Goal: Task Accomplishment & Management: Manage account settings

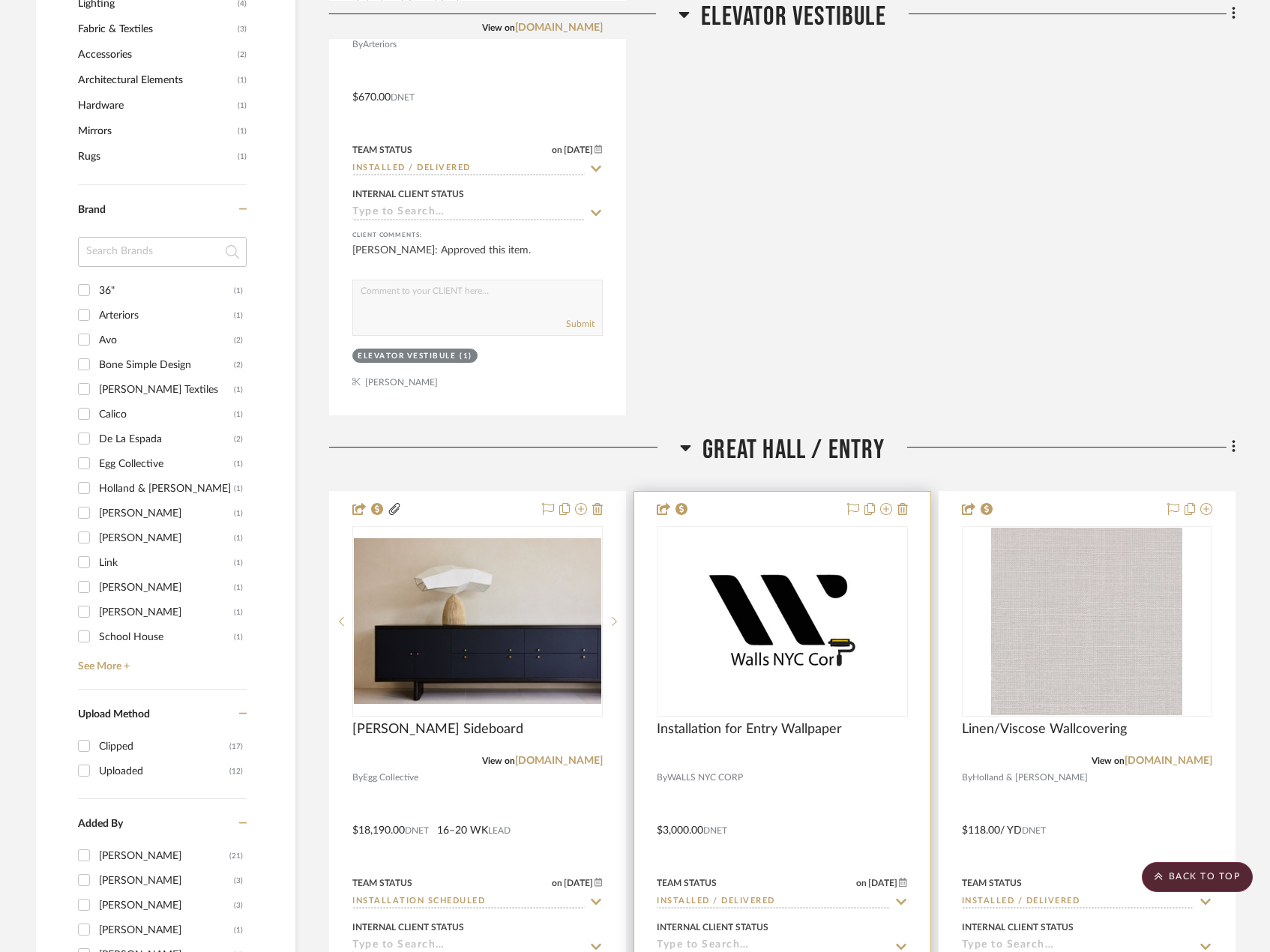
scroll to position [1649, 0]
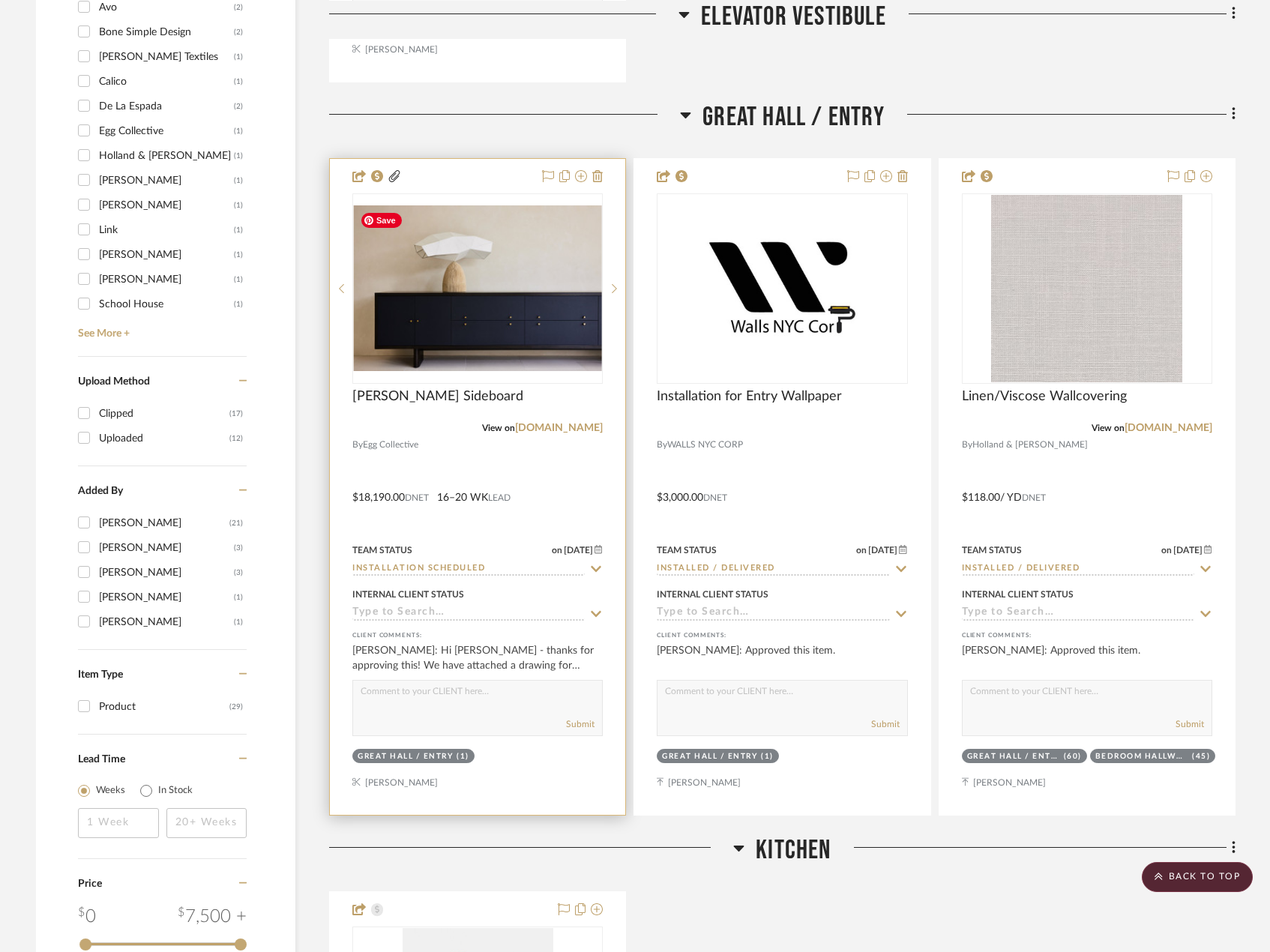
click at [529, 467] on div at bounding box center [477, 487] width 296 height 656
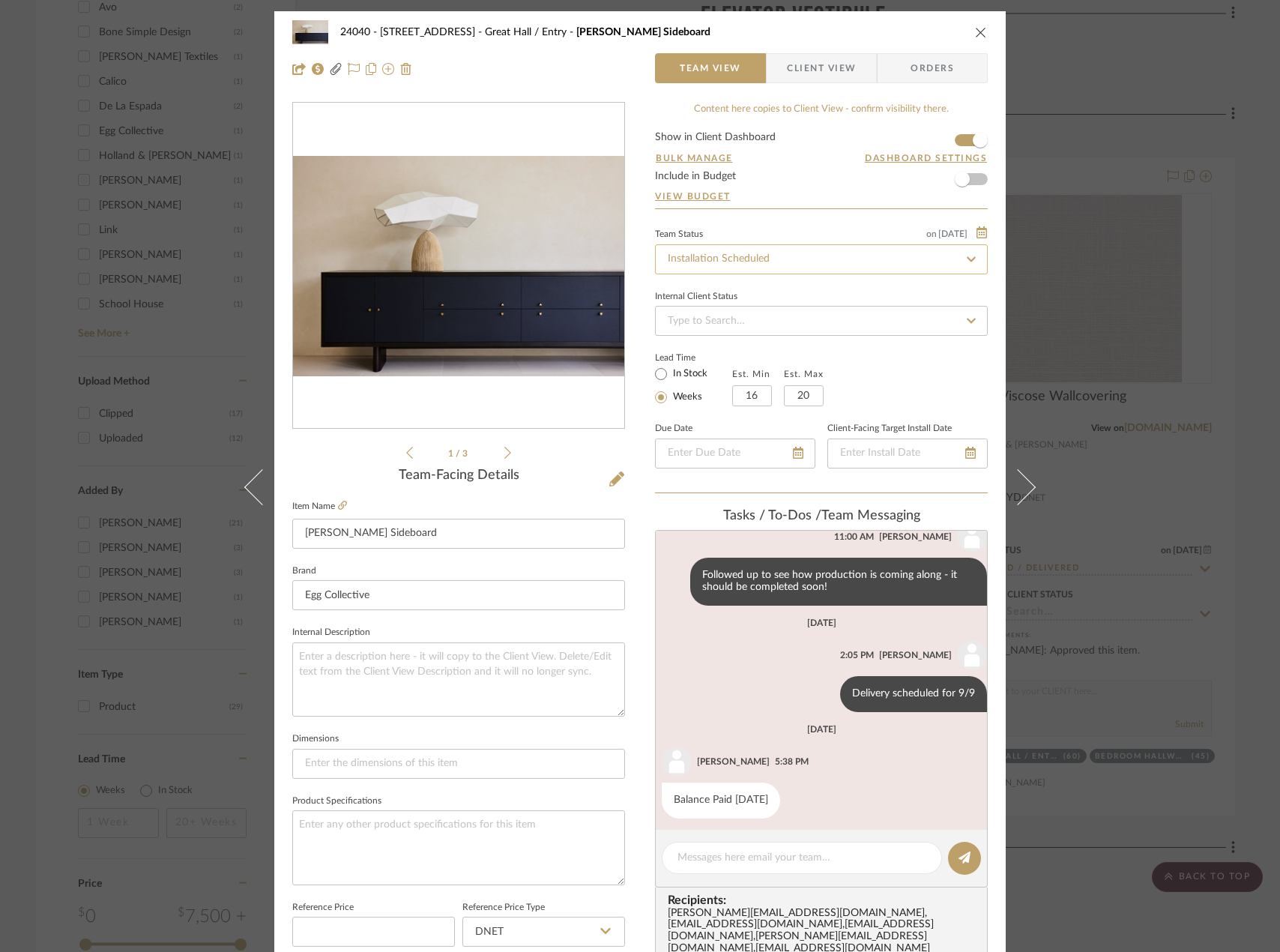
scroll to position [264, 0]
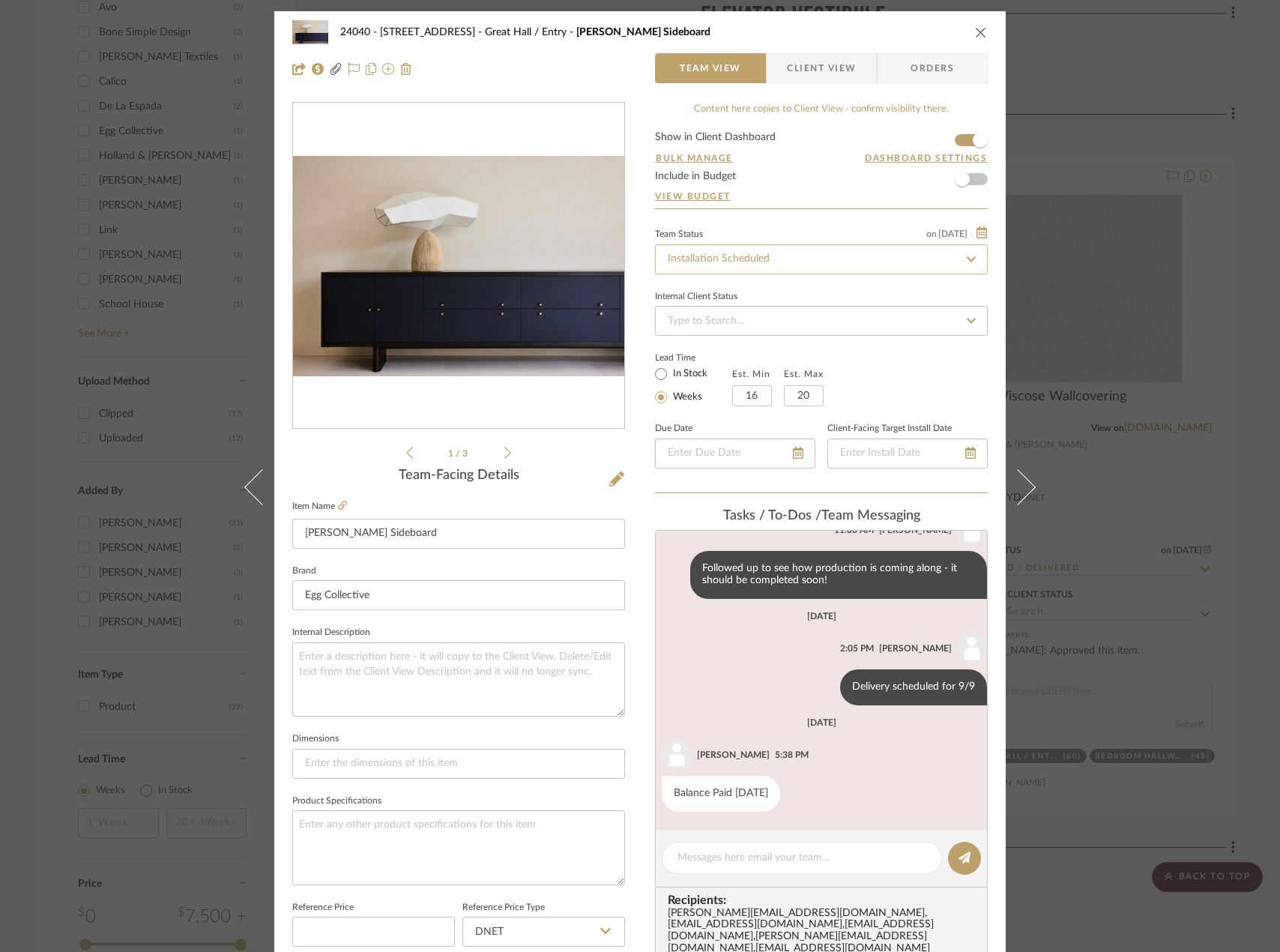
click at [709, 267] on input "Installation Scheduled" at bounding box center [821, 259] width 333 height 30
type input "INSTALLED"
click at [727, 303] on span "Installed / Delivered" at bounding box center [712, 299] width 92 height 11
type input "[DATE]"
type input "Installed / Delivered"
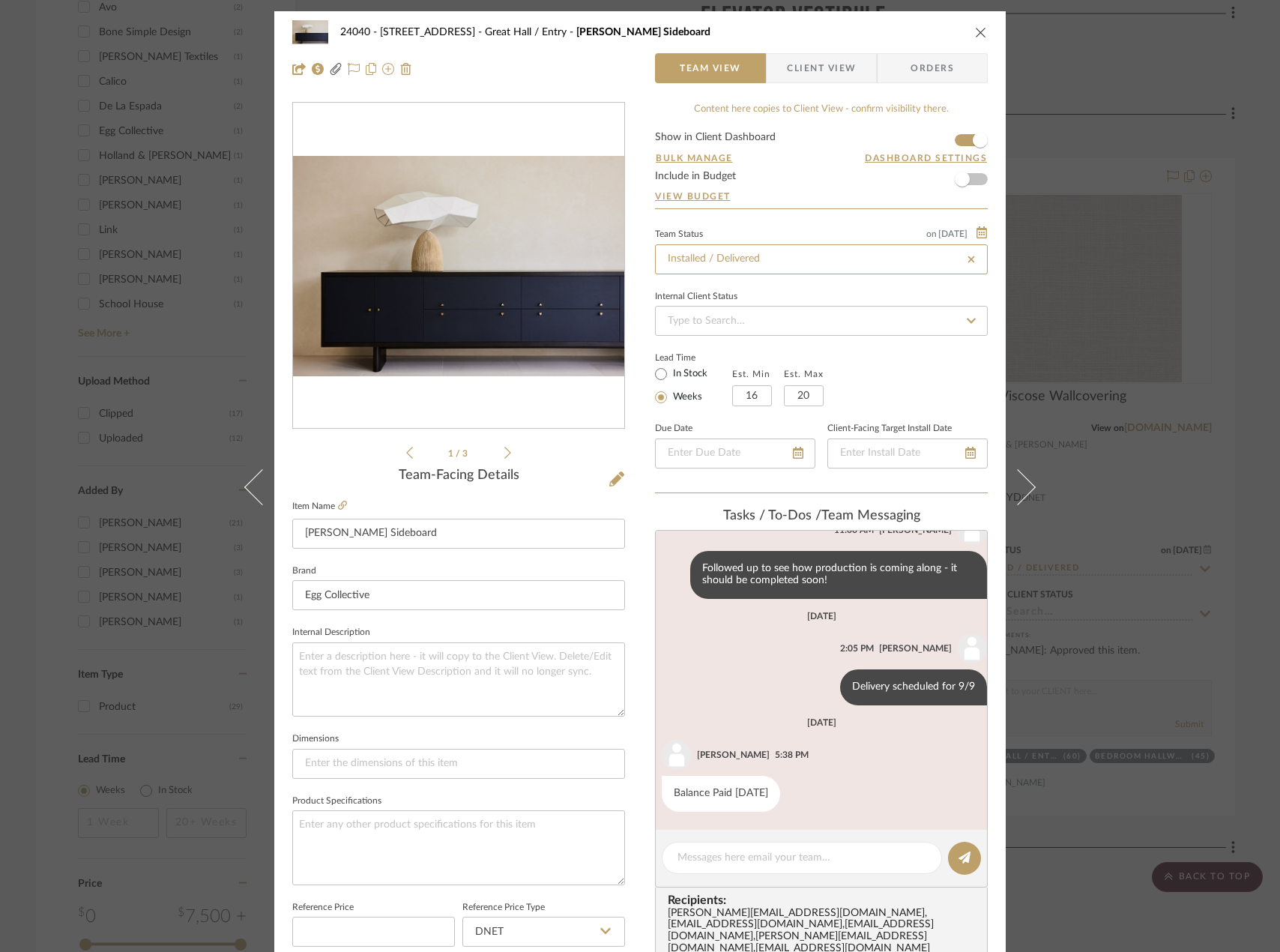
type input "[DATE]"
type input "Installed / Delivered"
click at [912, 360] on div "Lead Time In Stock Weeks Est. Min 16 Est. Max 20" at bounding box center [821, 377] width 333 height 59
click at [1250, 198] on div "24040 - 171 [GEOGRAPHIC_DATA] [GEOGRAPHIC_DATA] / Entry [PERSON_NAME] Sideboard…" at bounding box center [640, 476] width 1280 height 952
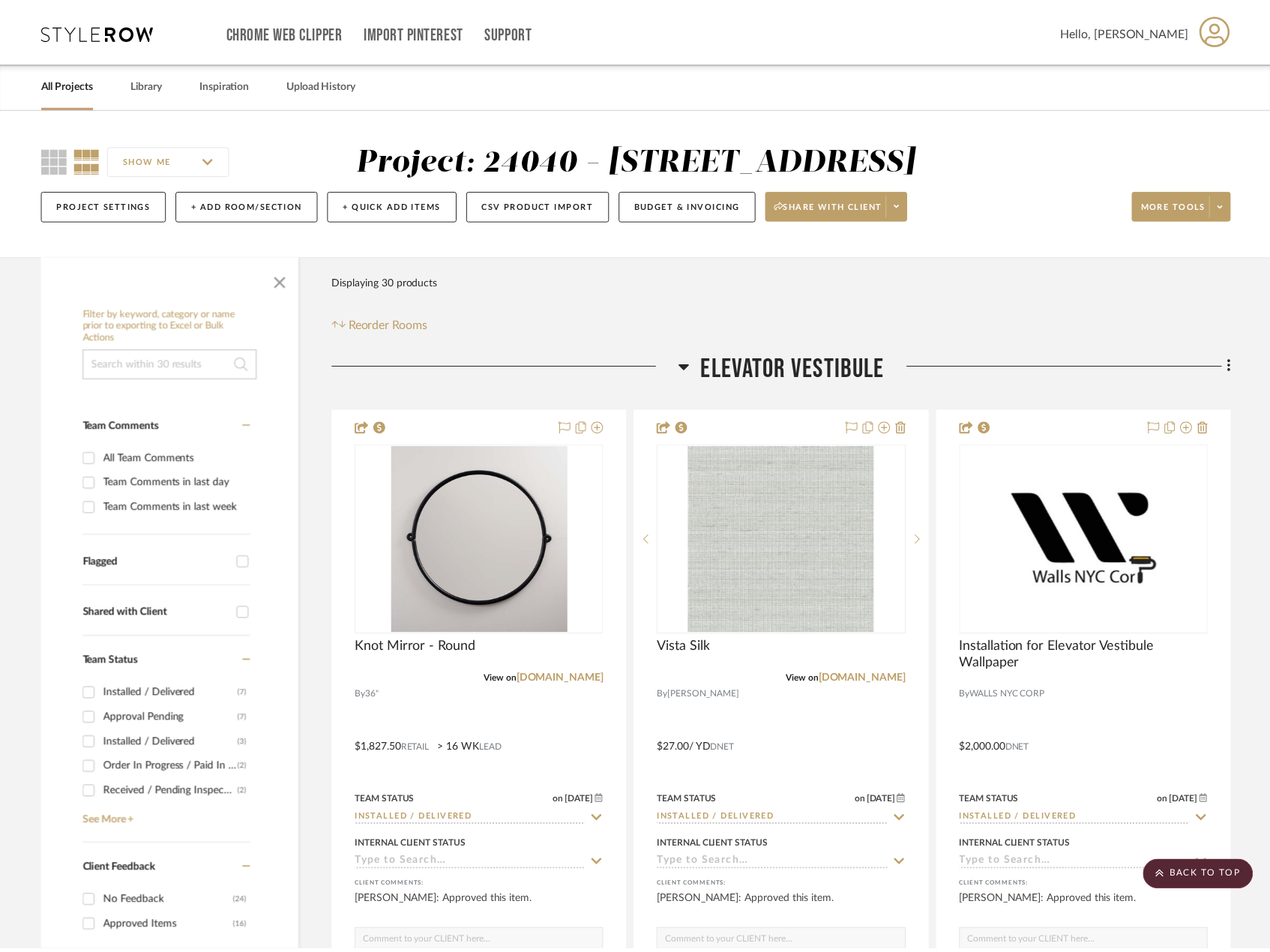
scroll to position [1649, 0]
